Goal: Check status: Check status

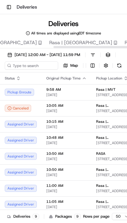
scroll to position [0, 143]
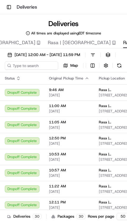
click at [80, 54] on span "[DATE] 12:00 AM - [DATE] 11:59 PM" at bounding box center [47, 54] width 65 height 5
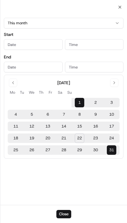
type input "[DATE]"
type input "12:00 AM"
type input "[DATE]"
type input "11:59 PM"
click at [83, 139] on button "22" at bounding box center [79, 137] width 9 height 9
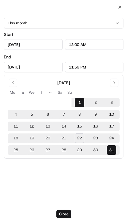
type input "[DATE]"
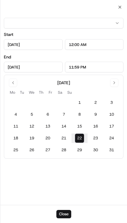
click at [118, 9] on div "Start [DATE] 12:00 AM End [DATE] 11:59 PM [DATE] Mo Tu We Th Fr Sa Su 1 2 3 4 5…" at bounding box center [63, 106] width 127 height 198
click at [121, 7] on icon "button" at bounding box center [119, 7] width 5 height 5
